Goal: Check status: Check status

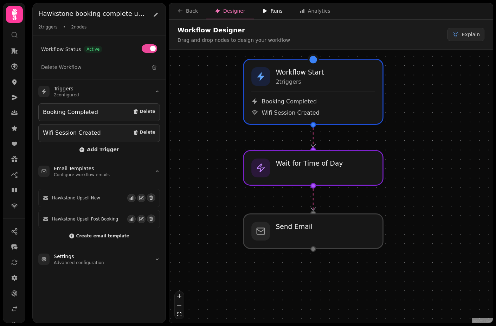
click at [270, 8] on div "Runs" at bounding box center [272, 10] width 20 height 7
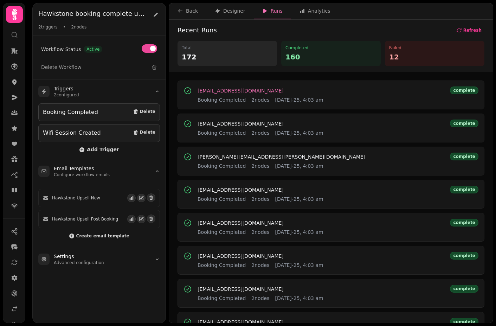
click at [231, 93] on span "[EMAIL_ADDRESS][DOMAIN_NAME]" at bounding box center [241, 90] width 86 height 5
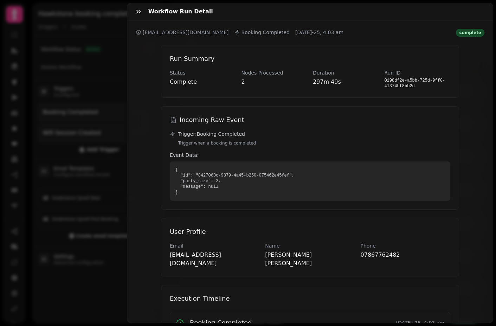
click at [102, 144] on div "Workflow Run Detail [EMAIL_ADDRESS][DOMAIN_NAME] Booking Completed [DATE]-25, 4…" at bounding box center [248, 168] width 496 height 315
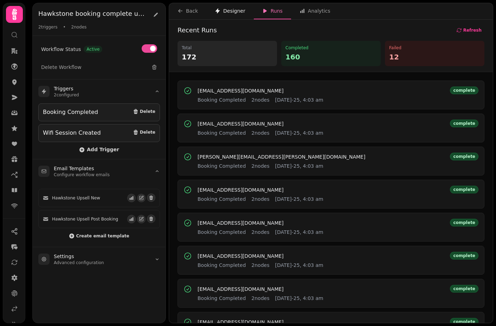
click at [225, 14] on div "Designer" at bounding box center [230, 10] width 31 height 7
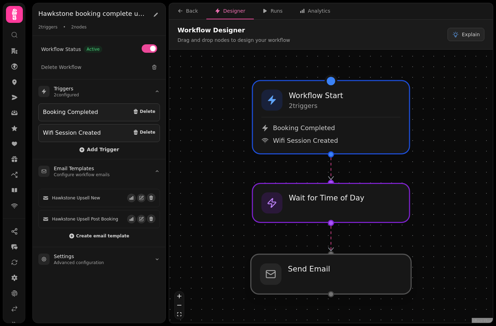
click at [291, 259] on div at bounding box center [331, 274] width 160 height 40
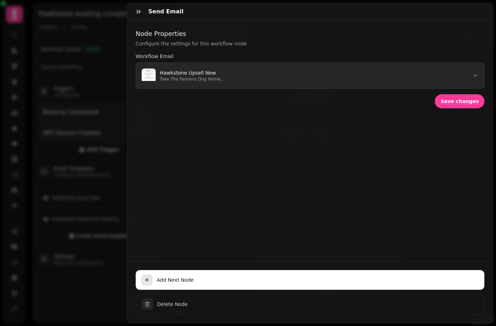
click at [209, 76] on p "Hawkstone Upsell New" at bounding box center [191, 72] width 63 height 7
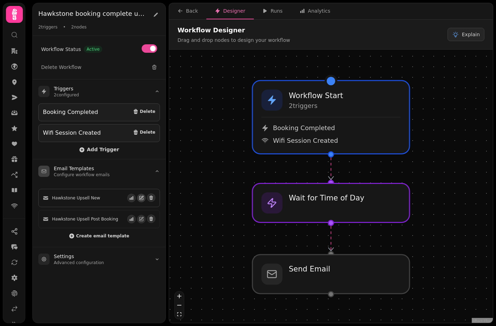
click at [141, 198] on icon "button" at bounding box center [142, 197] width 3 height 3
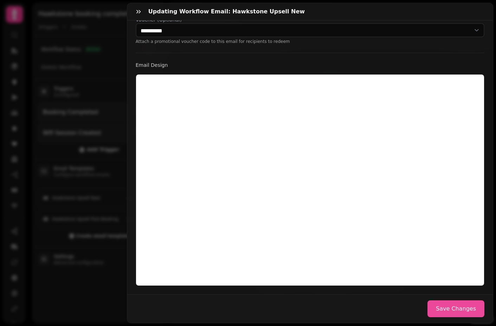
scroll to position [145, 0]
